Goal: Task Accomplishment & Management: Use online tool/utility

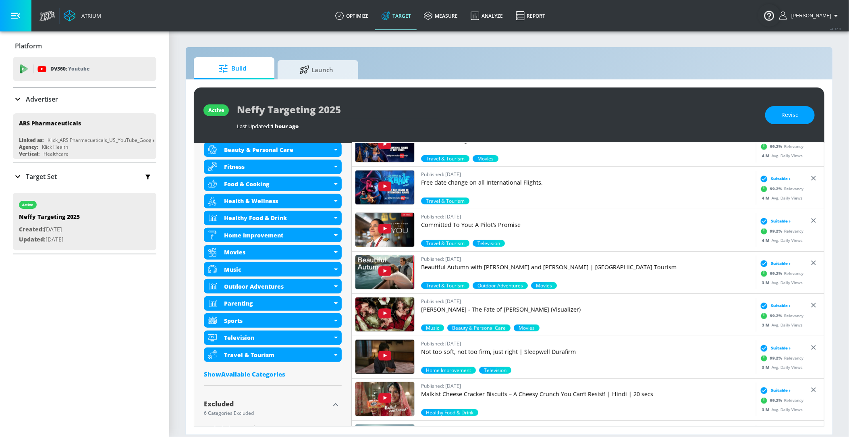
scroll to position [311, 0]
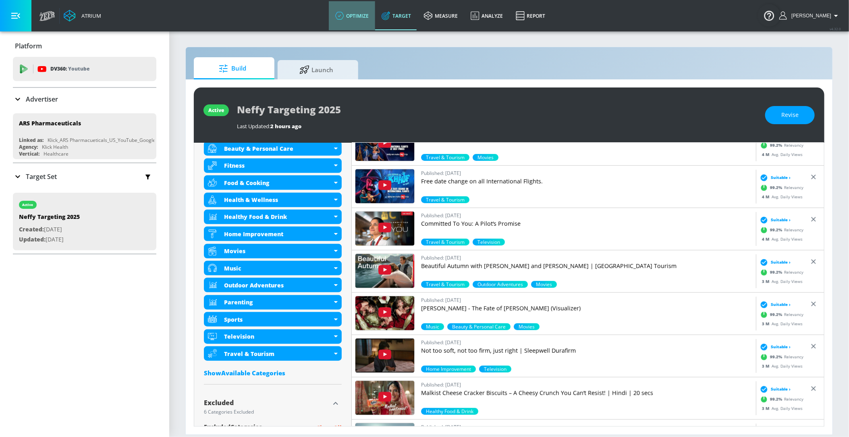
click at [371, 20] on link "optimize" at bounding box center [352, 15] width 46 height 29
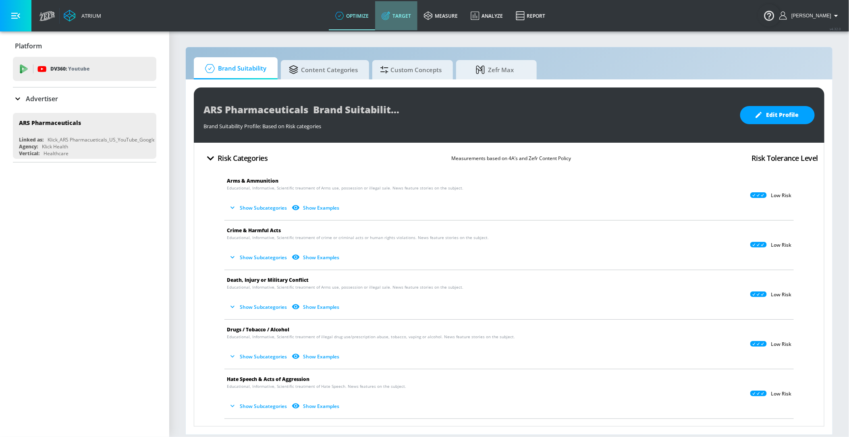
click at [417, 21] on link "Target" at bounding box center [396, 15] width 42 height 29
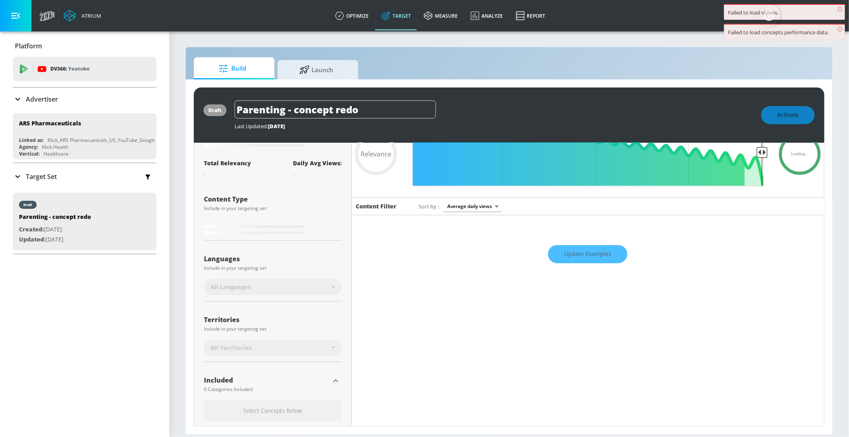
scroll to position [51, 0]
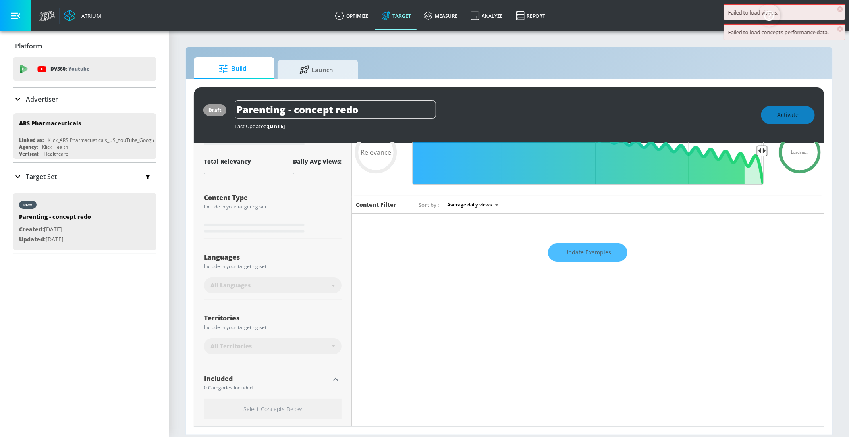
click at [841, 9] on span "×" at bounding box center [840, 9] width 6 height 6
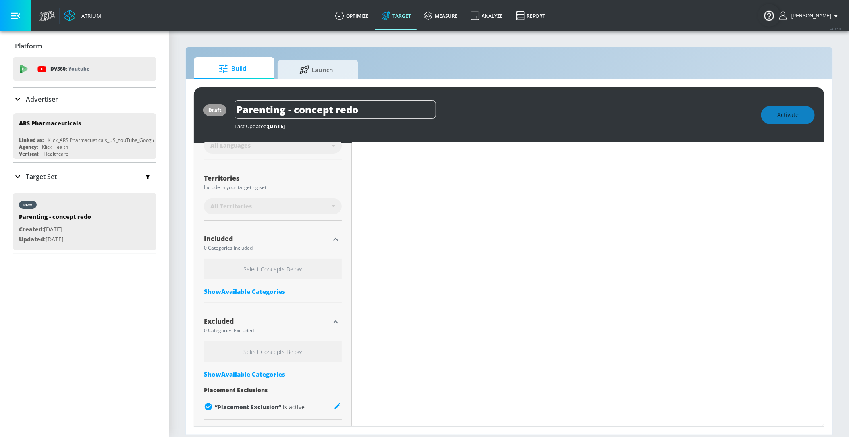
scroll to position [0, 0]
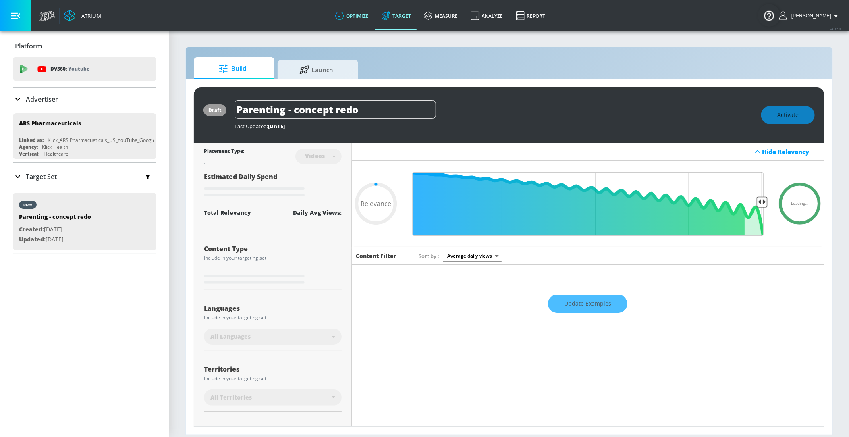
type input "0.75"
